Goal: Use online tool/utility: Utilize a website feature to perform a specific function

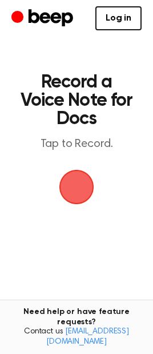
click at [77, 191] on span "button" at bounding box center [77, 187] width 35 height 35
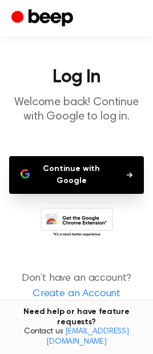
scroll to position [7, 0]
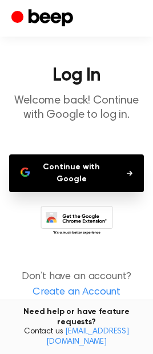
click at [100, 171] on button "Continue with Google" at bounding box center [76, 174] width 135 height 38
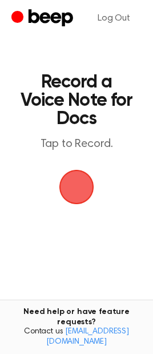
click at [84, 187] on span "button" at bounding box center [77, 187] width 35 height 35
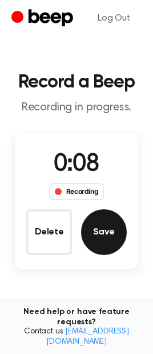
click at [100, 224] on button "Save" at bounding box center [104, 233] width 46 height 46
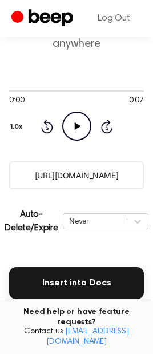
scroll to position [229, 0]
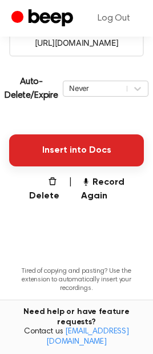
click at [89, 144] on button "Insert into Docs" at bounding box center [76, 151] width 135 height 32
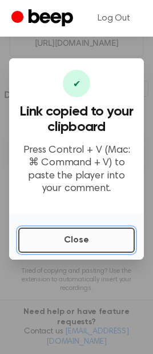
click at [81, 244] on button "Close" at bounding box center [76, 240] width 117 height 25
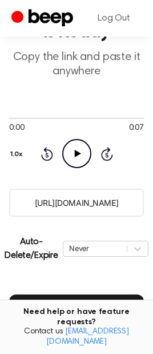
scroll to position [0, 0]
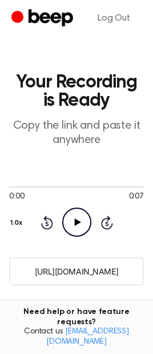
click at [81, 272] on input "[URL][DOMAIN_NAME]" at bounding box center [76, 272] width 135 height 28
click at [80, 224] on icon "Play Audio" at bounding box center [76, 222] width 29 height 29
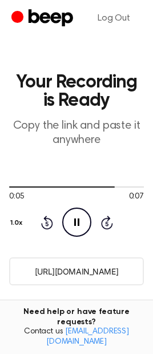
click at [76, 223] on icon "Pause Audio" at bounding box center [76, 222] width 29 height 29
